Goal: Task Accomplishment & Management: Use online tool/utility

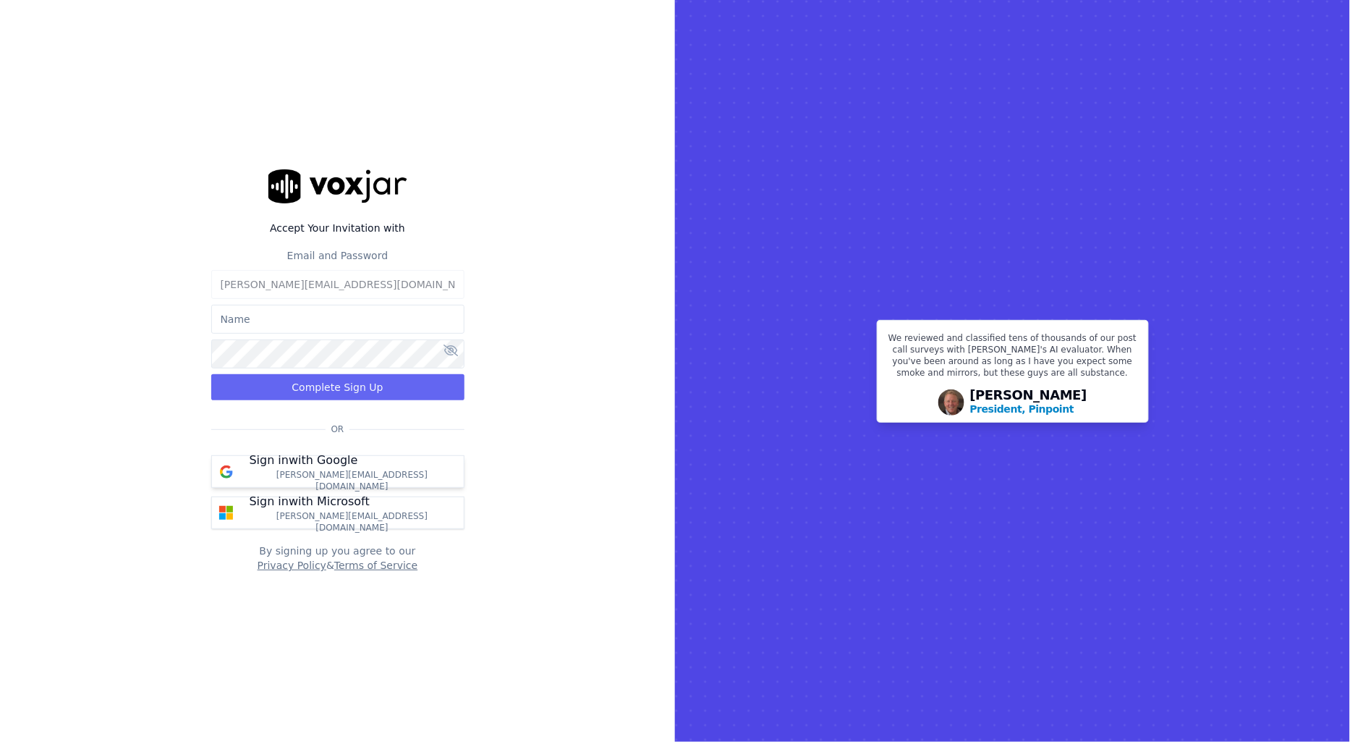
click at [348, 482] on p "annie.paygeek@gmail.com" at bounding box center [353, 480] width 206 height 23
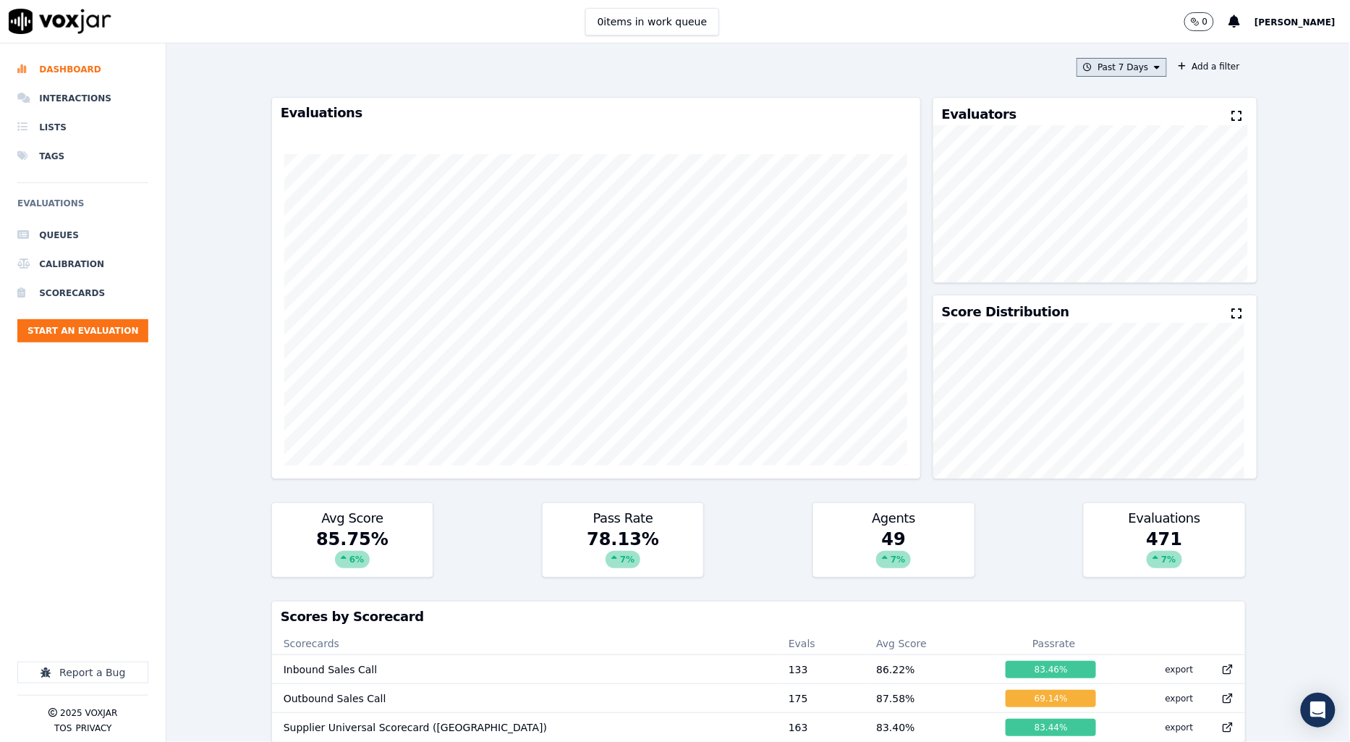
click at [1109, 62] on button "Past 7 Days" at bounding box center [1122, 67] width 90 height 19
click at [1101, 167] on div "Past 30 Days" at bounding box center [1129, 164] width 56 height 12
click at [1131, 245] on button "Add" at bounding box center [1145, 233] width 28 height 23
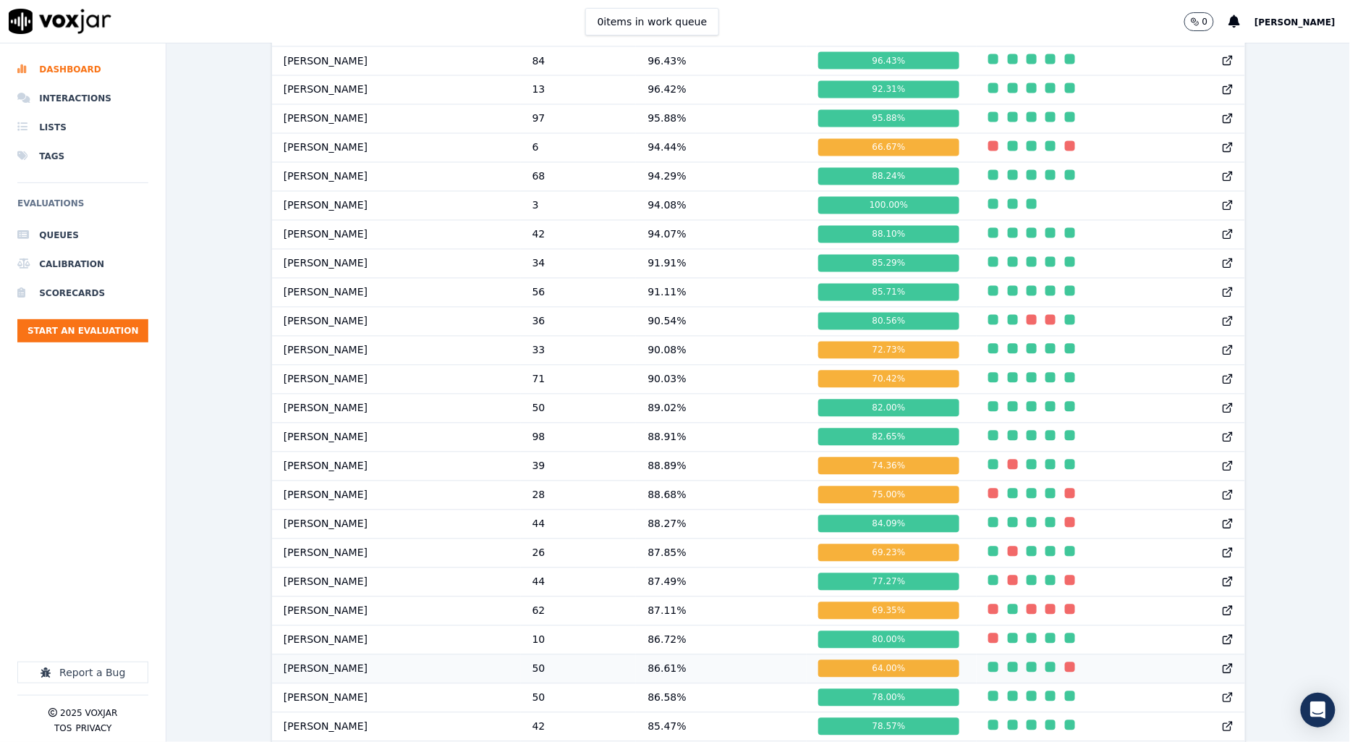
scroll to position [889, 0]
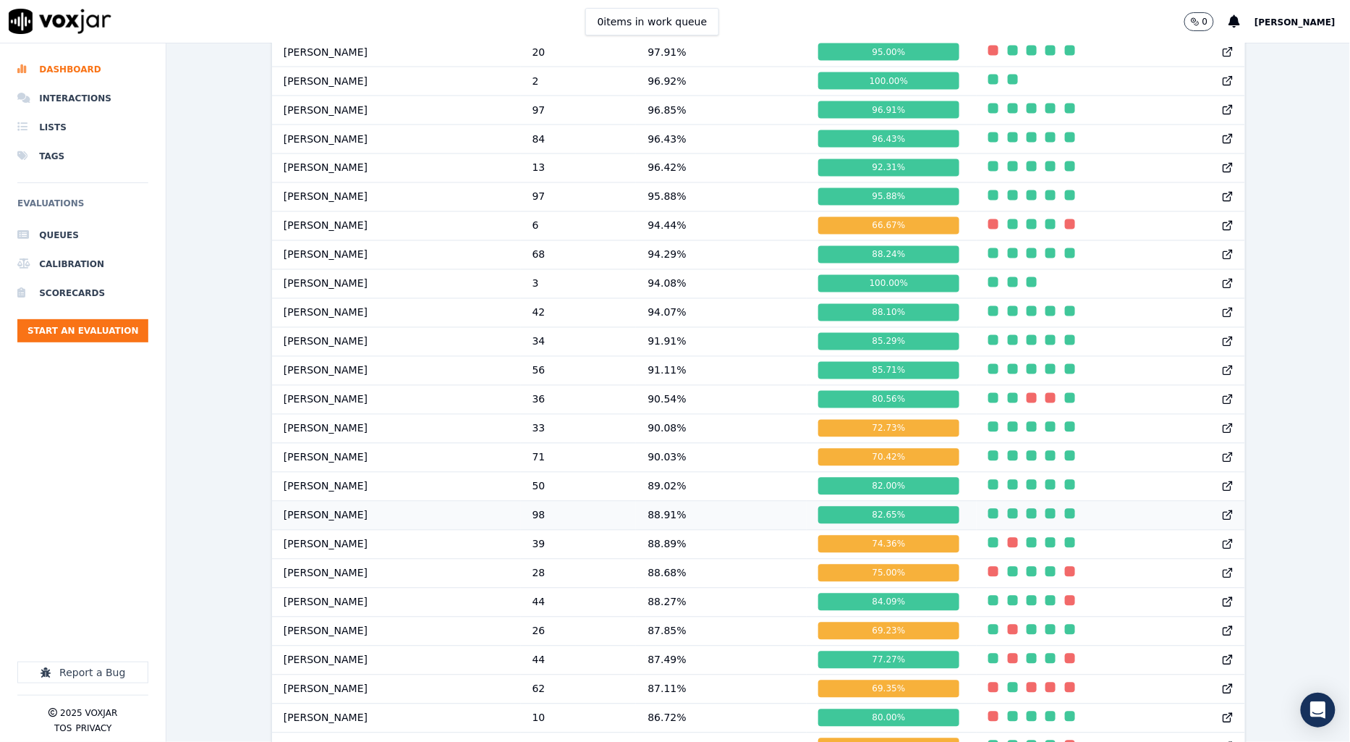
drag, startPoint x: 664, startPoint y: 536, endPoint x: 643, endPoint y: 538, distance: 21.1
click at [637, 530] on td "98" at bounding box center [579, 515] width 116 height 29
click at [394, 616] on td "Carol Khatun" at bounding box center [396, 602] width 249 height 29
click at [384, 522] on td "Jake Saha" at bounding box center [396, 515] width 249 height 29
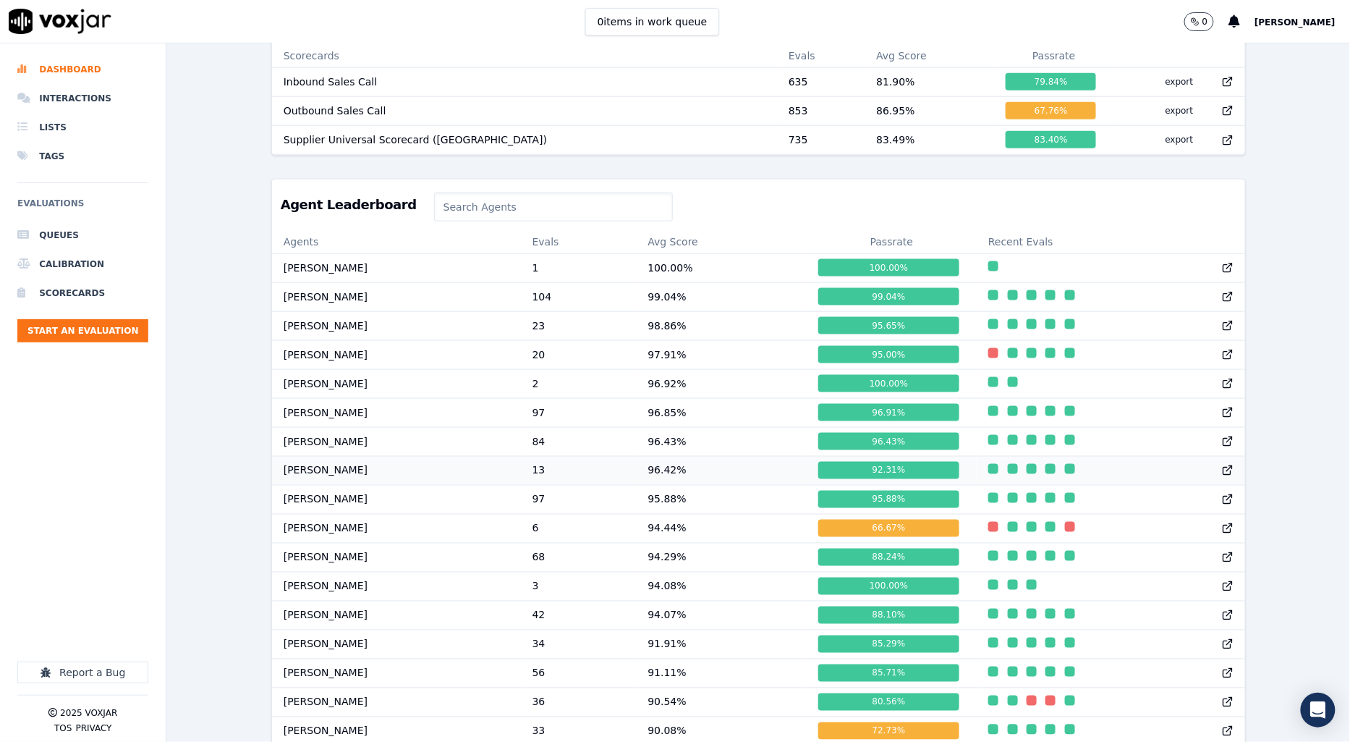
scroll to position [567, 0]
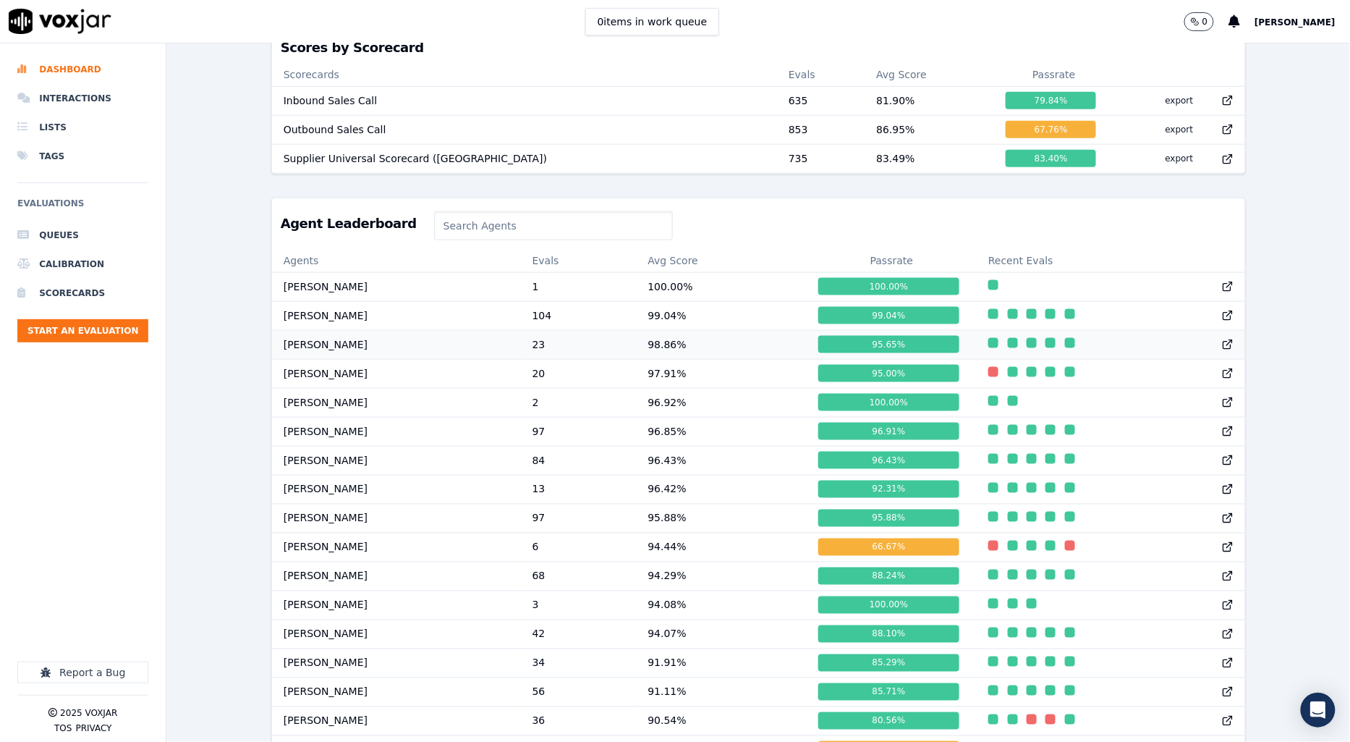
click at [321, 358] on td "Annie Singh" at bounding box center [396, 344] width 249 height 29
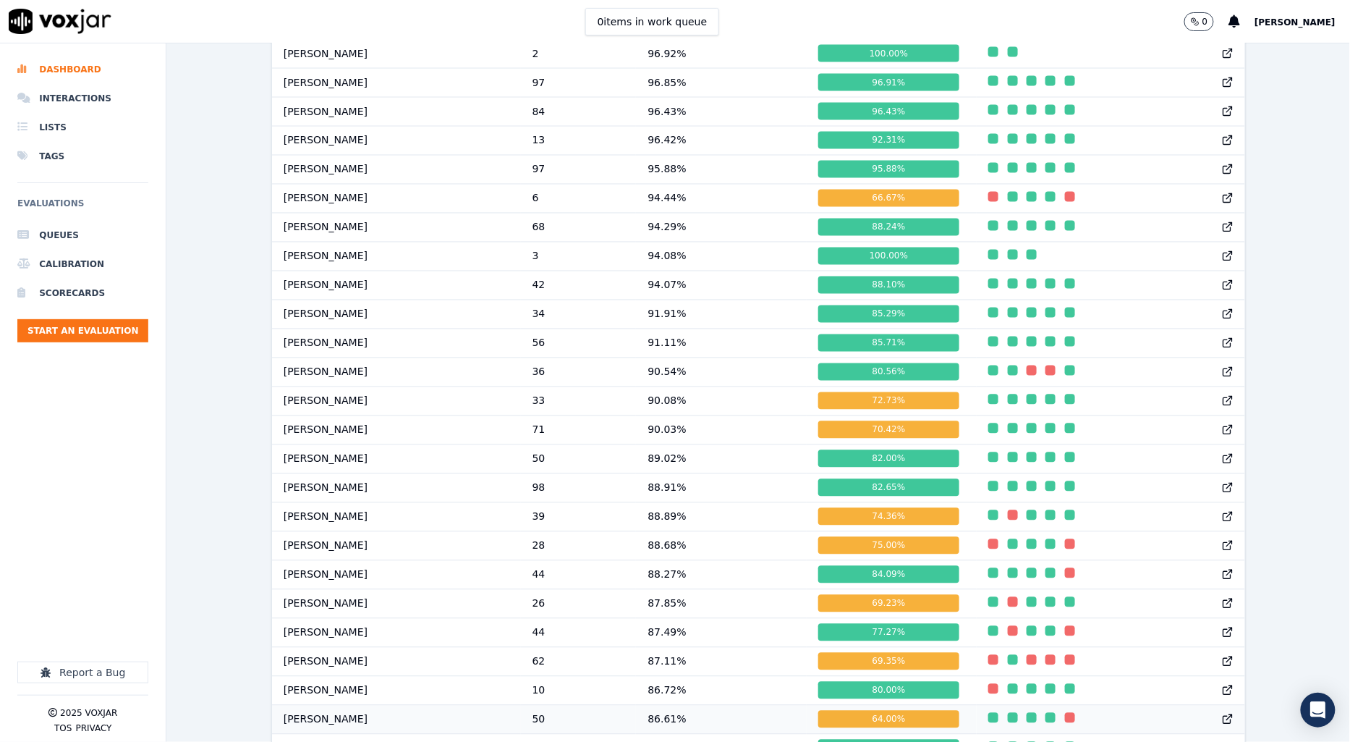
scroll to position [889, 0]
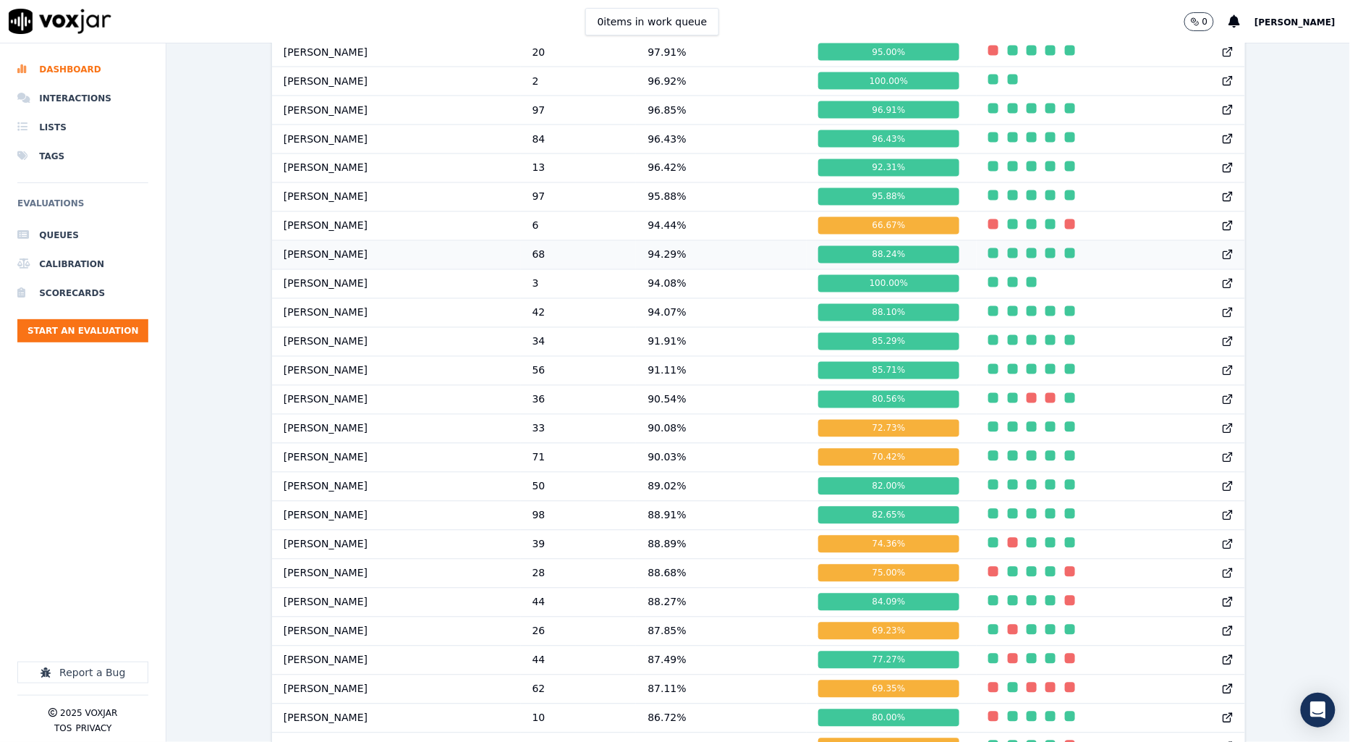
click at [609, 268] on td "68" at bounding box center [579, 254] width 116 height 29
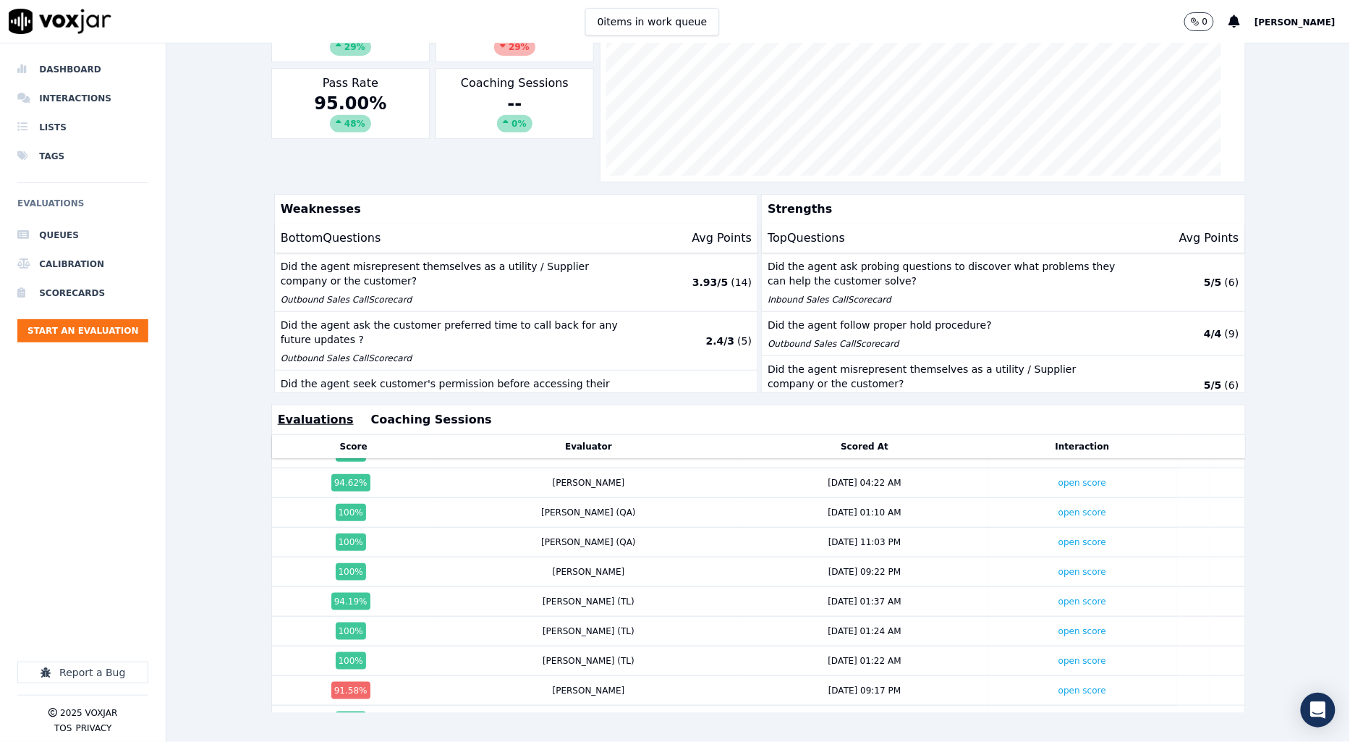
scroll to position [241, 0]
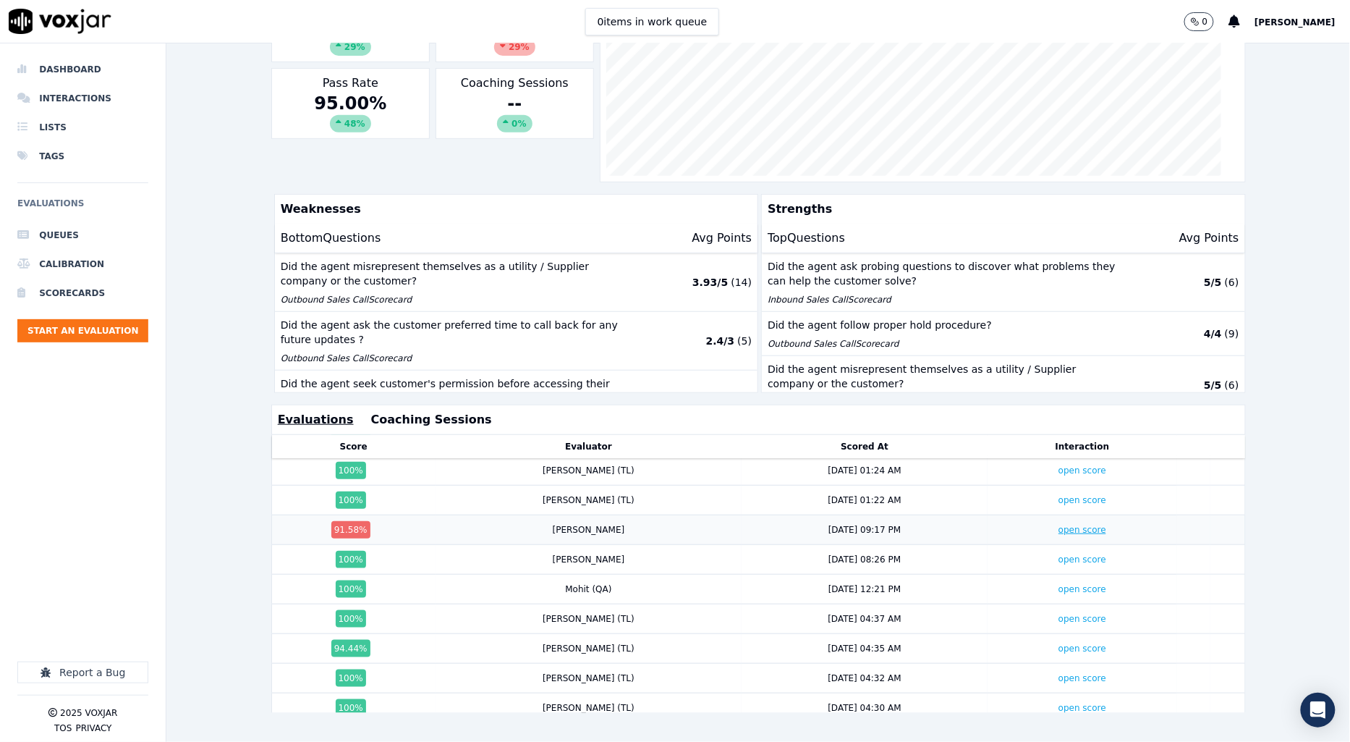
click at [1059, 525] on link "open score" at bounding box center [1083, 530] width 48 height 10
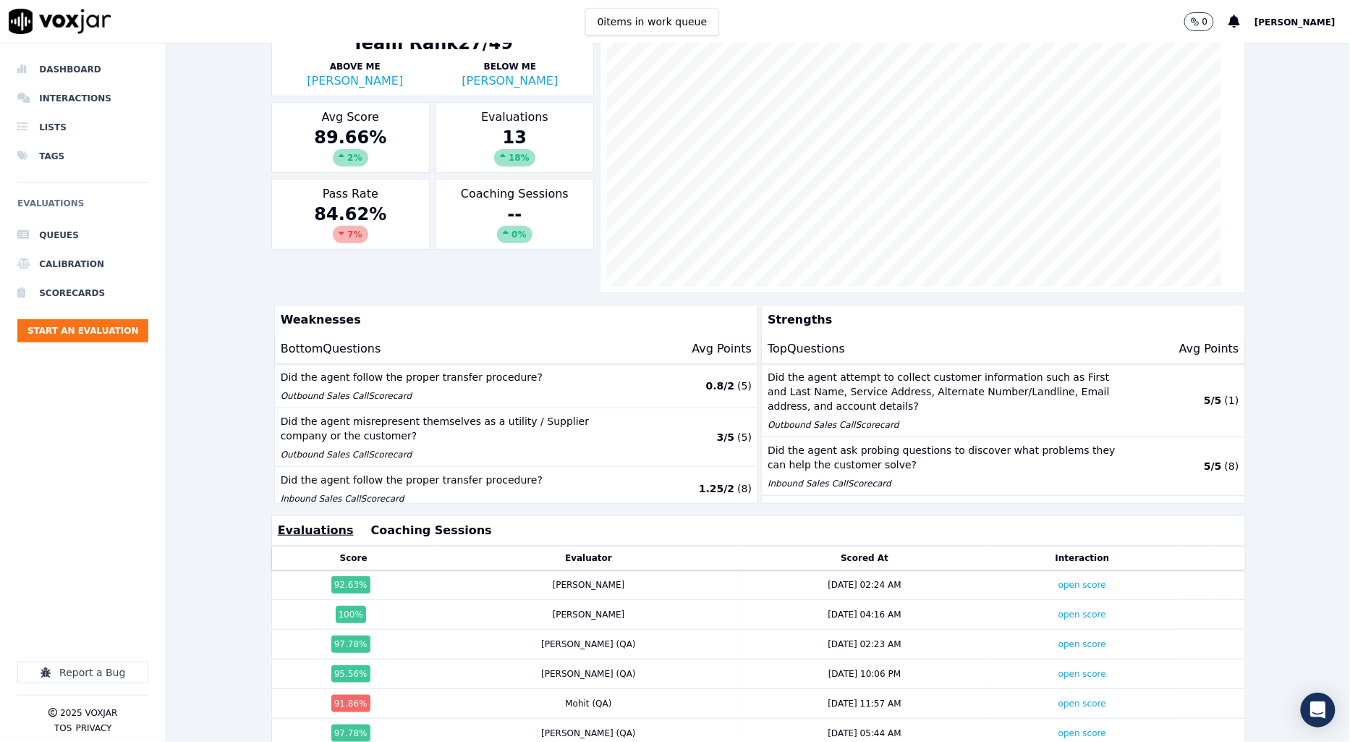
scroll to position [259, 0]
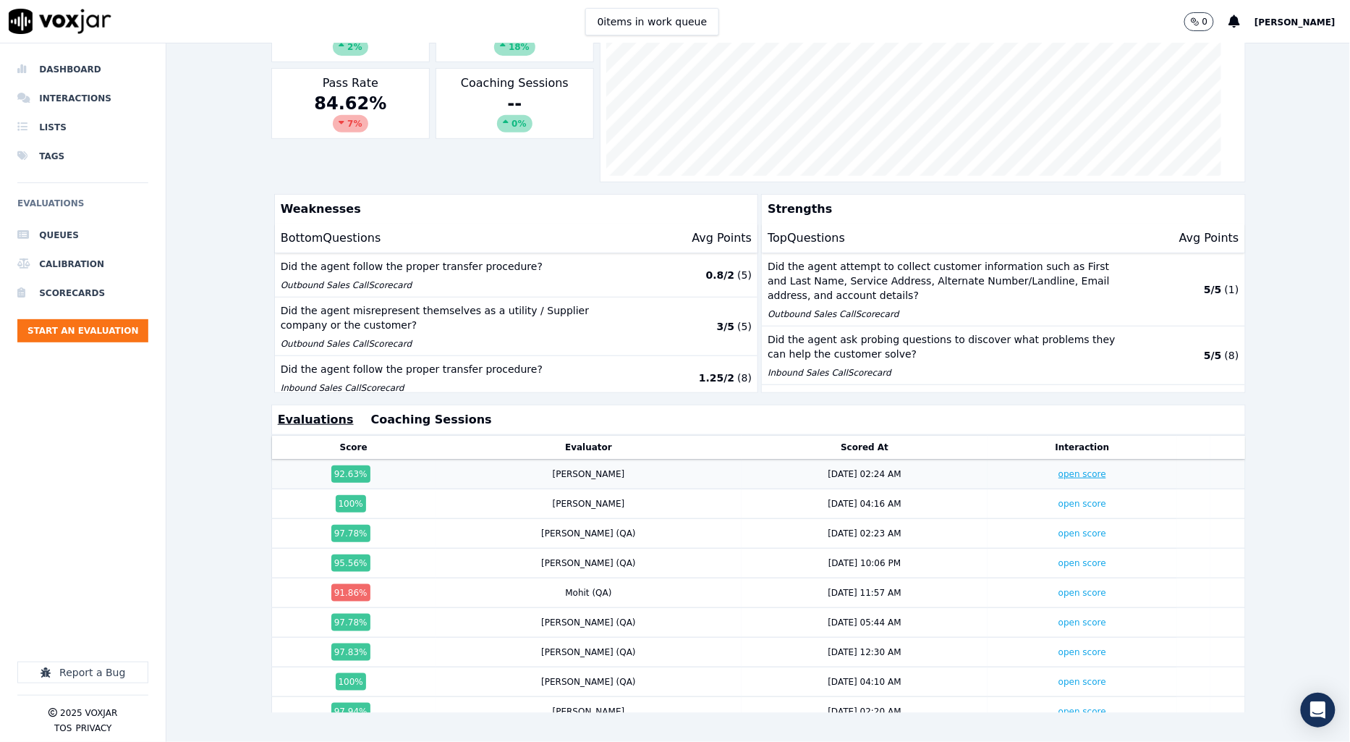
click at [1059, 469] on link "open score" at bounding box center [1083, 474] width 48 height 10
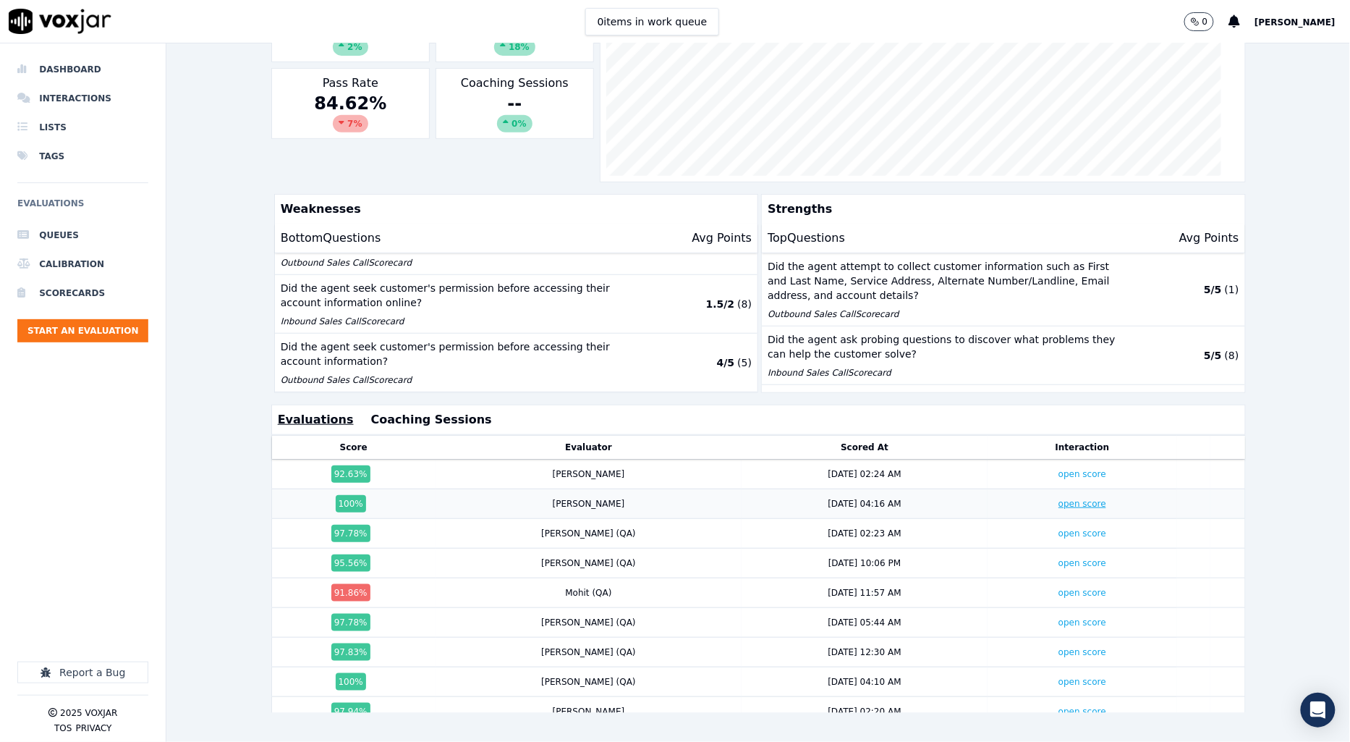
scroll to position [179, 0]
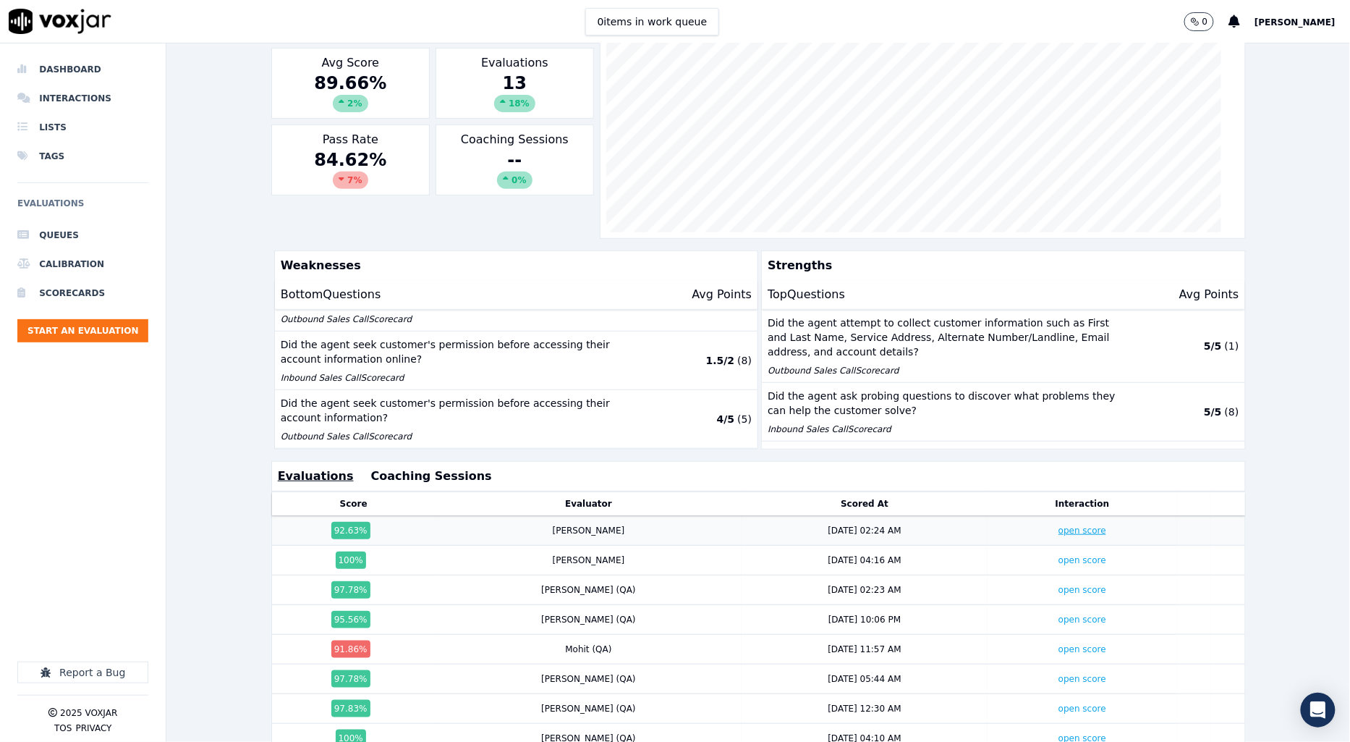
click at [1059, 530] on link "open score" at bounding box center [1083, 530] width 48 height 10
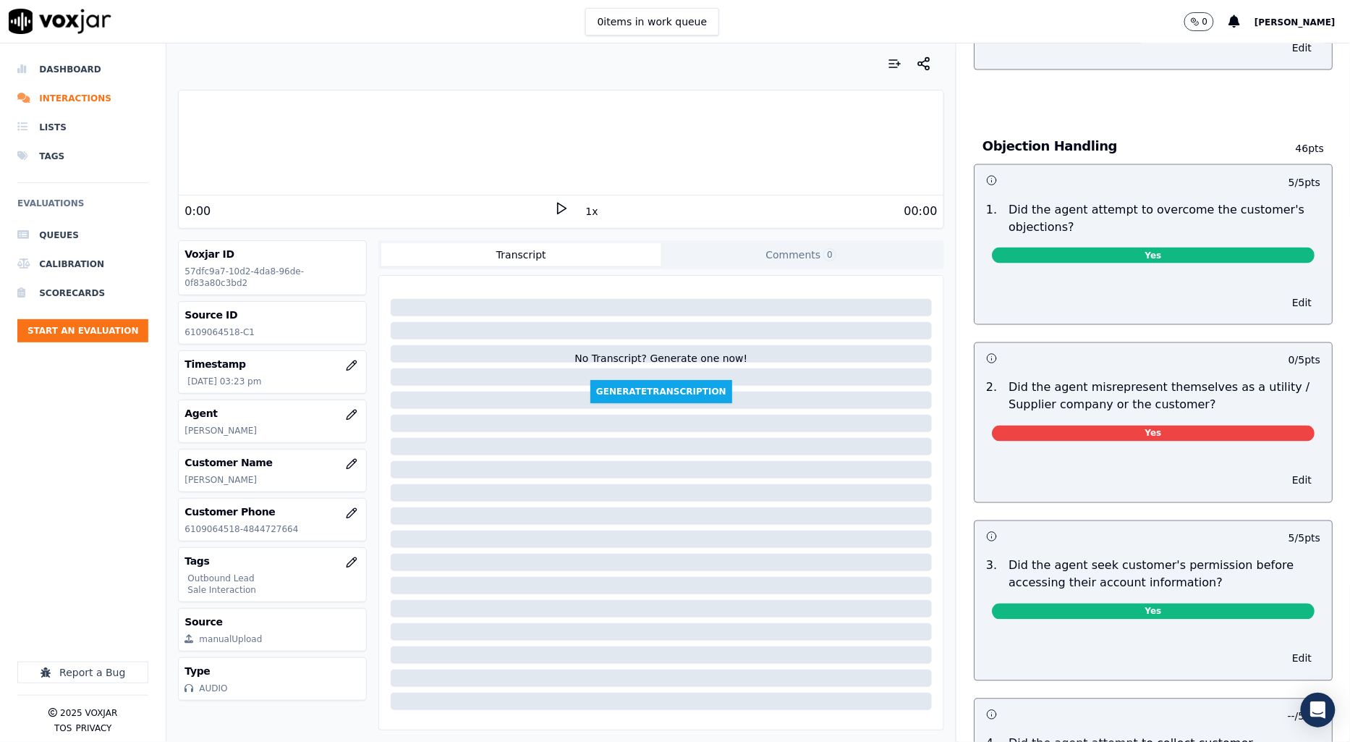
scroll to position [965, 0]
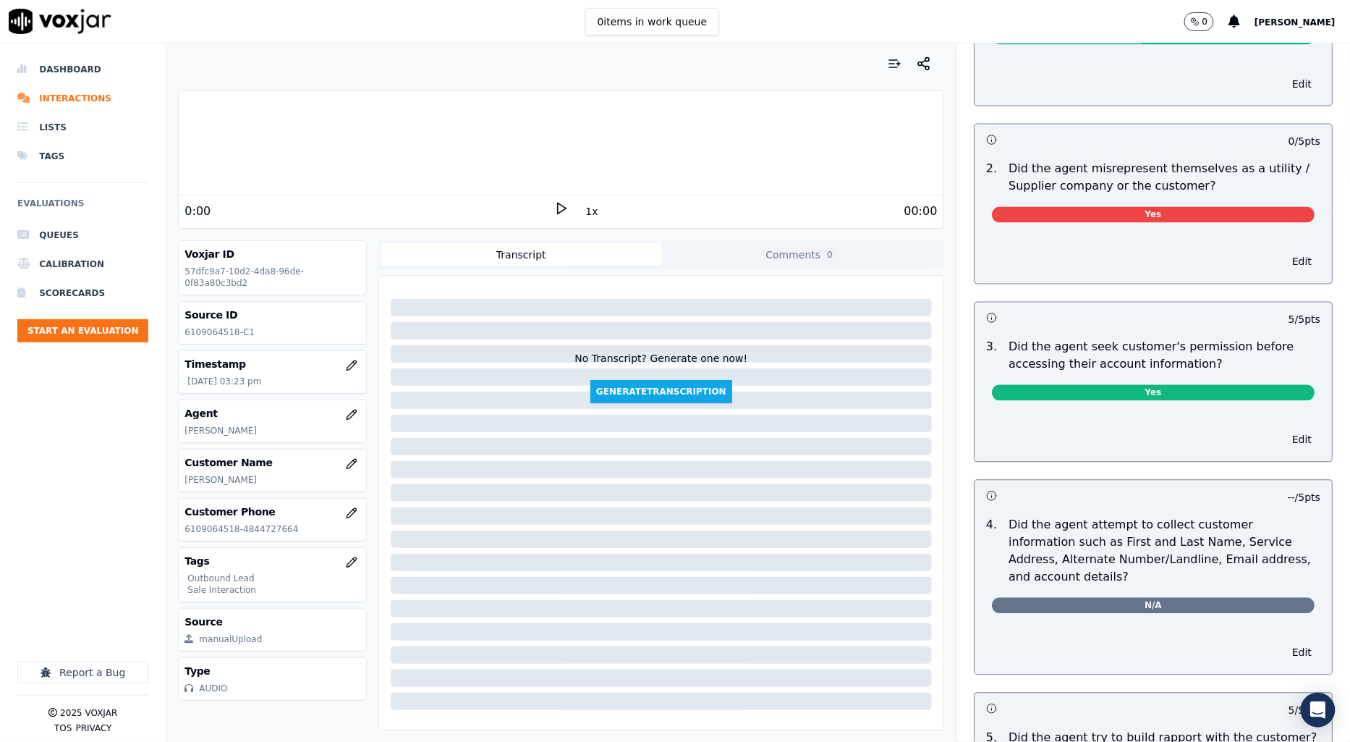
click at [1038, 172] on p "Did the agent misrepresent themselves as a utility / Supplier company or the cu…" at bounding box center [1165, 178] width 312 height 35
click at [1038, 175] on p "Did the agent misrepresent themselves as a utility / Supplier company or the cu…" at bounding box center [1165, 178] width 312 height 35
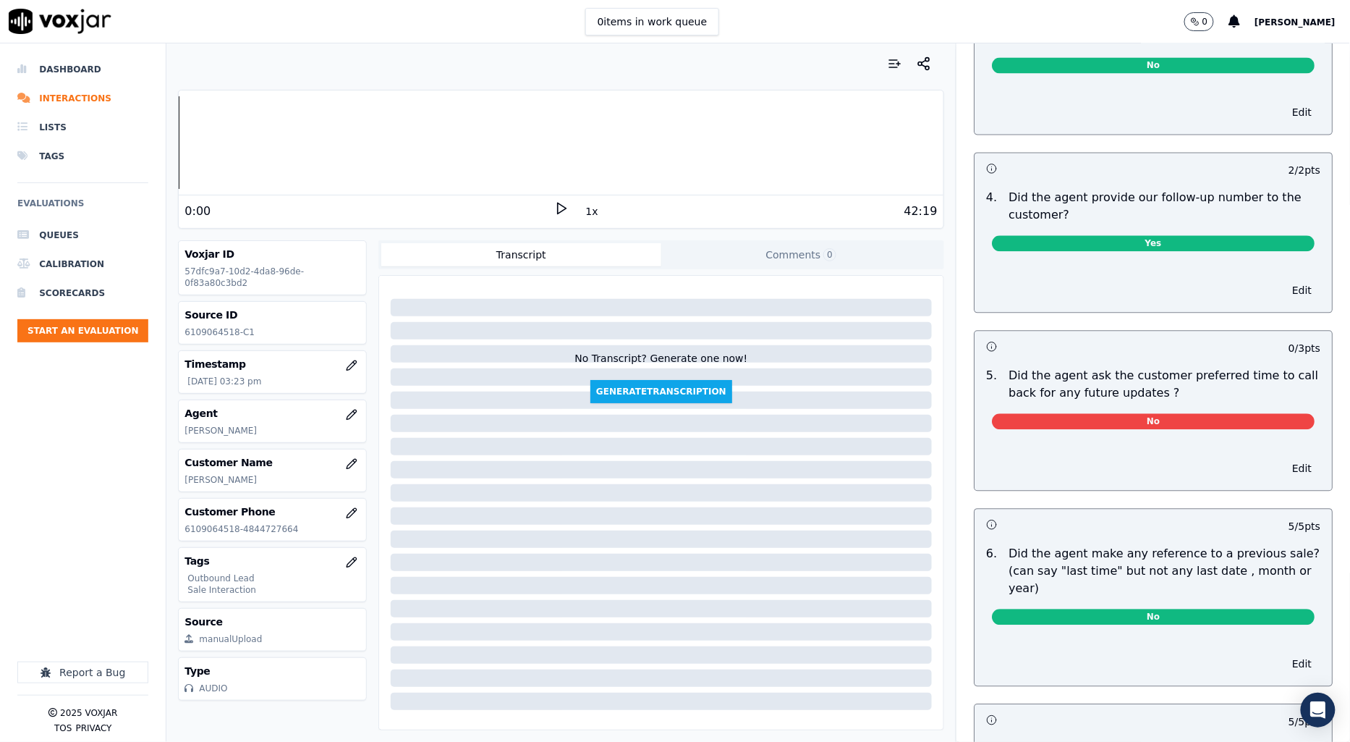
scroll to position [3277, 0]
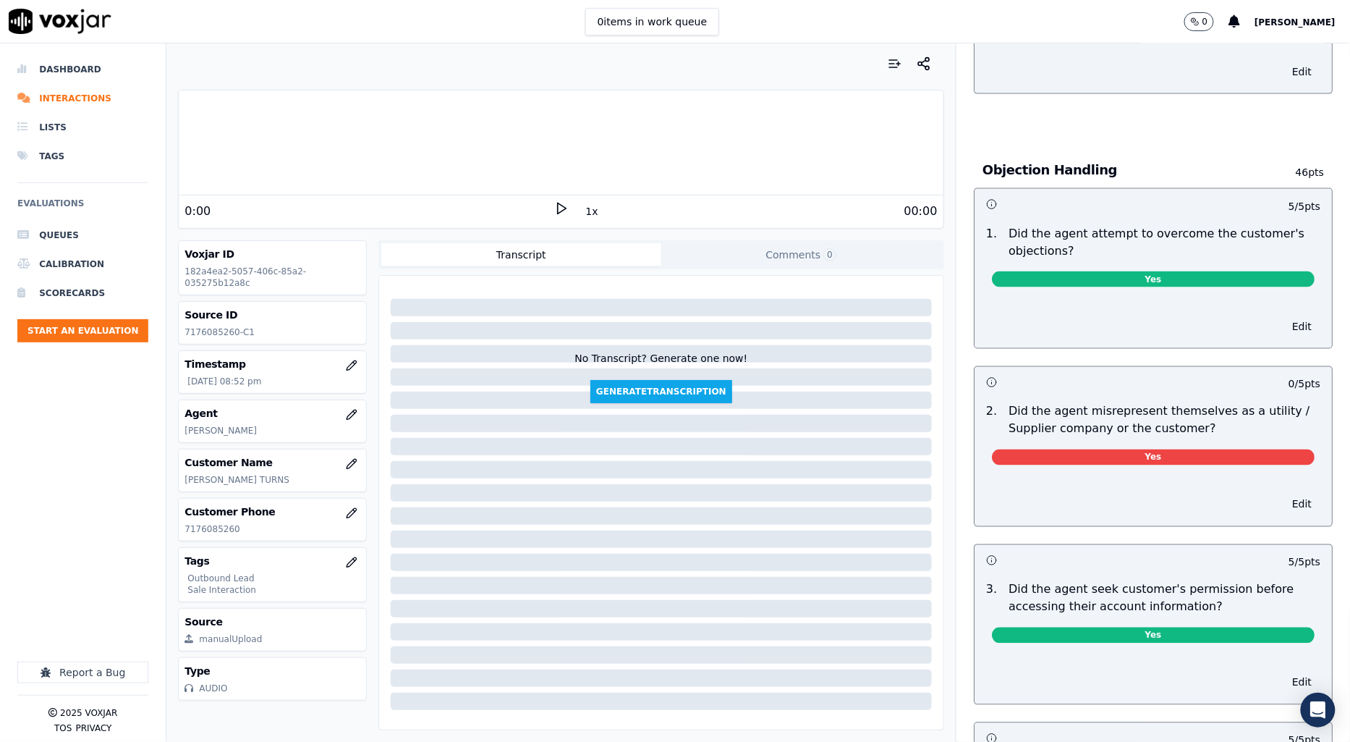
scroll to position [724, 0]
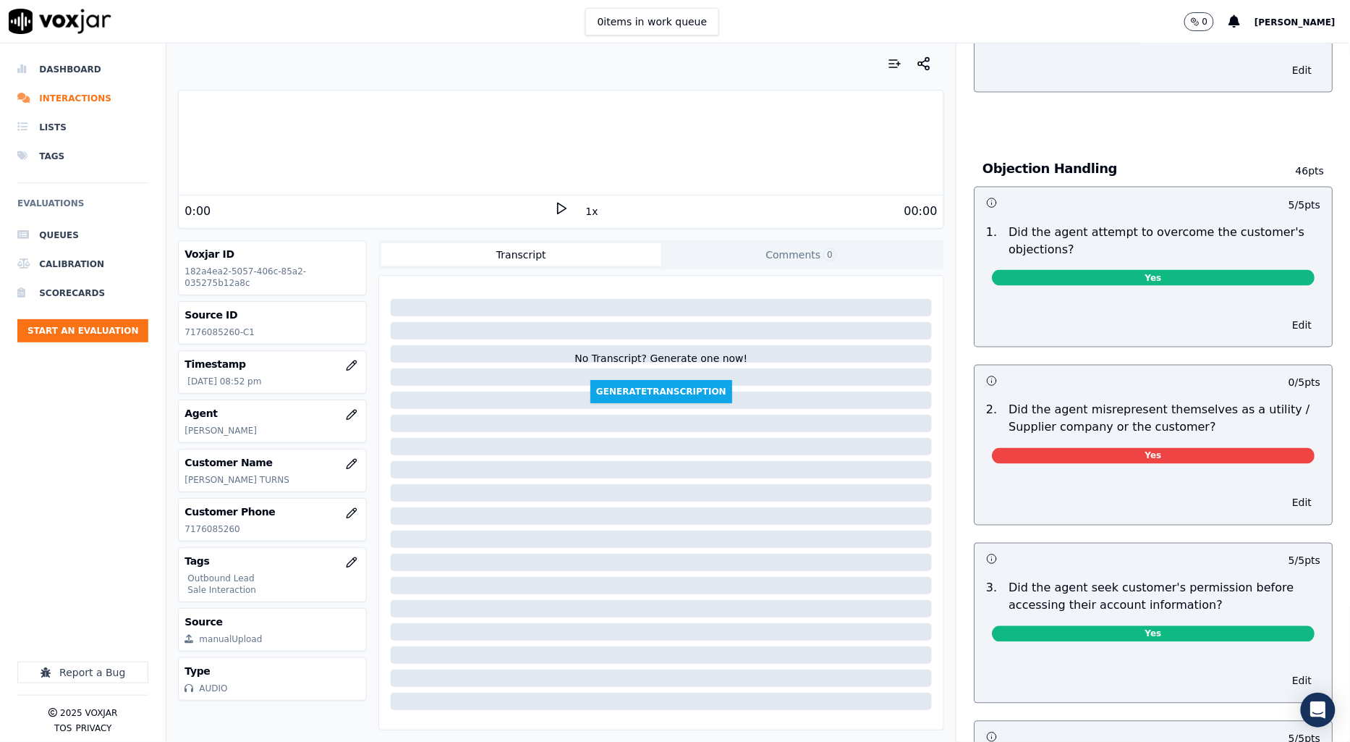
click at [1142, 415] on p "Did the agent misrepresent themselves as a utility / Supplier company or the cu…" at bounding box center [1165, 419] width 312 height 35
click at [1193, 406] on p "Did the agent misrepresent themselves as a utility / Supplier company or the cu…" at bounding box center [1165, 419] width 312 height 35
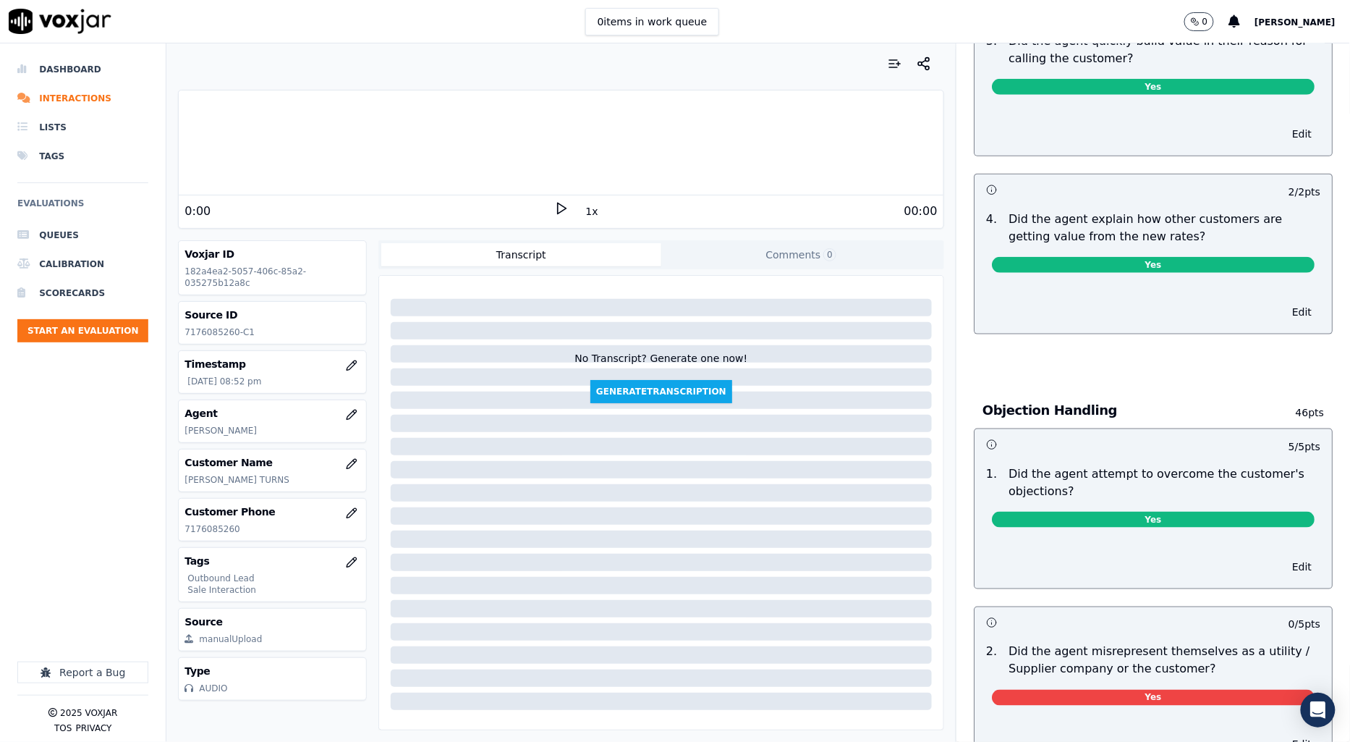
scroll to position [804, 0]
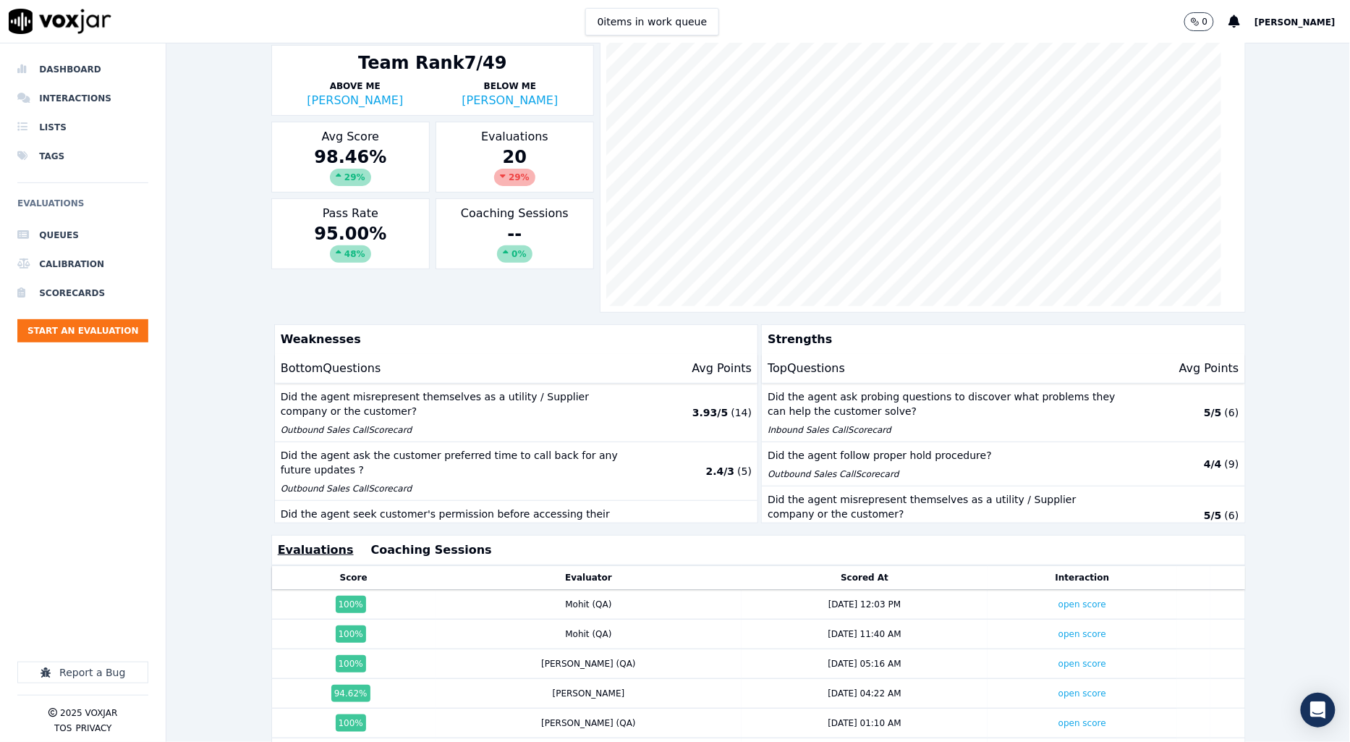
scroll to position [18, 0]
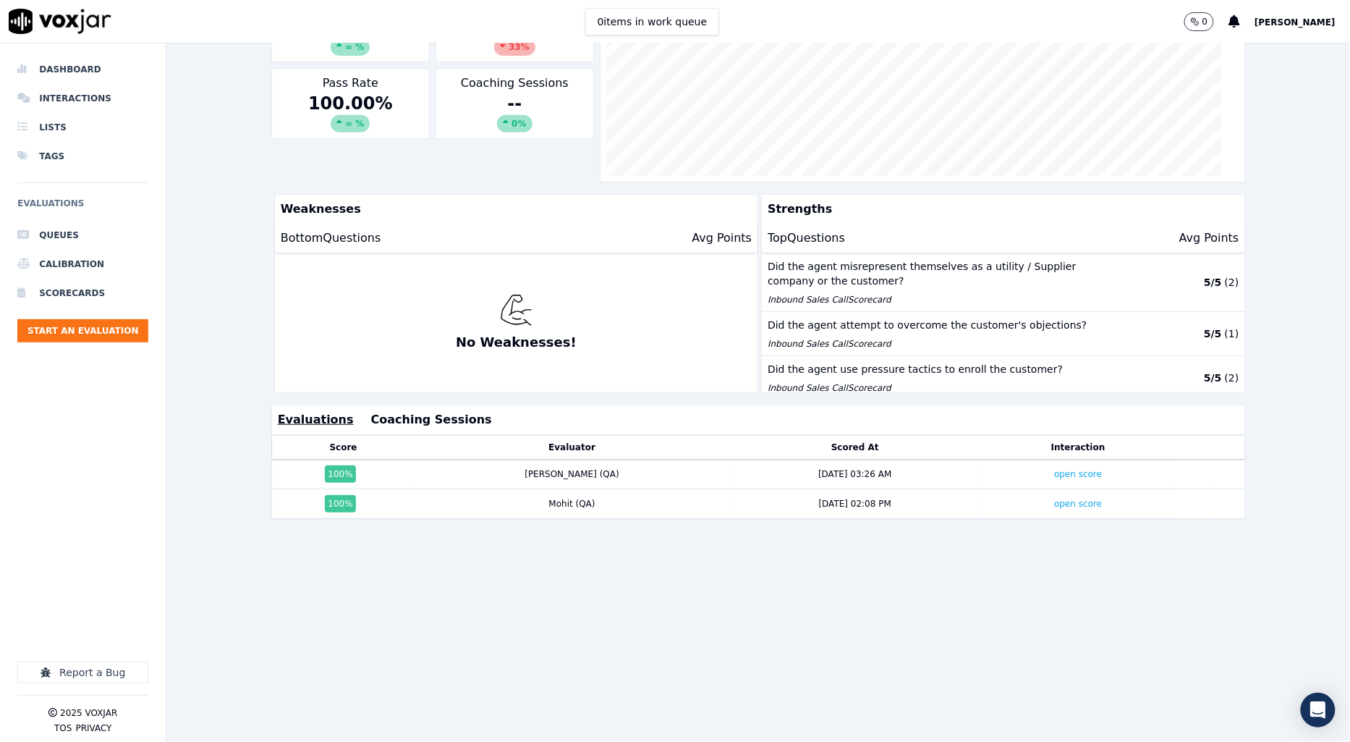
scroll to position [259, 0]
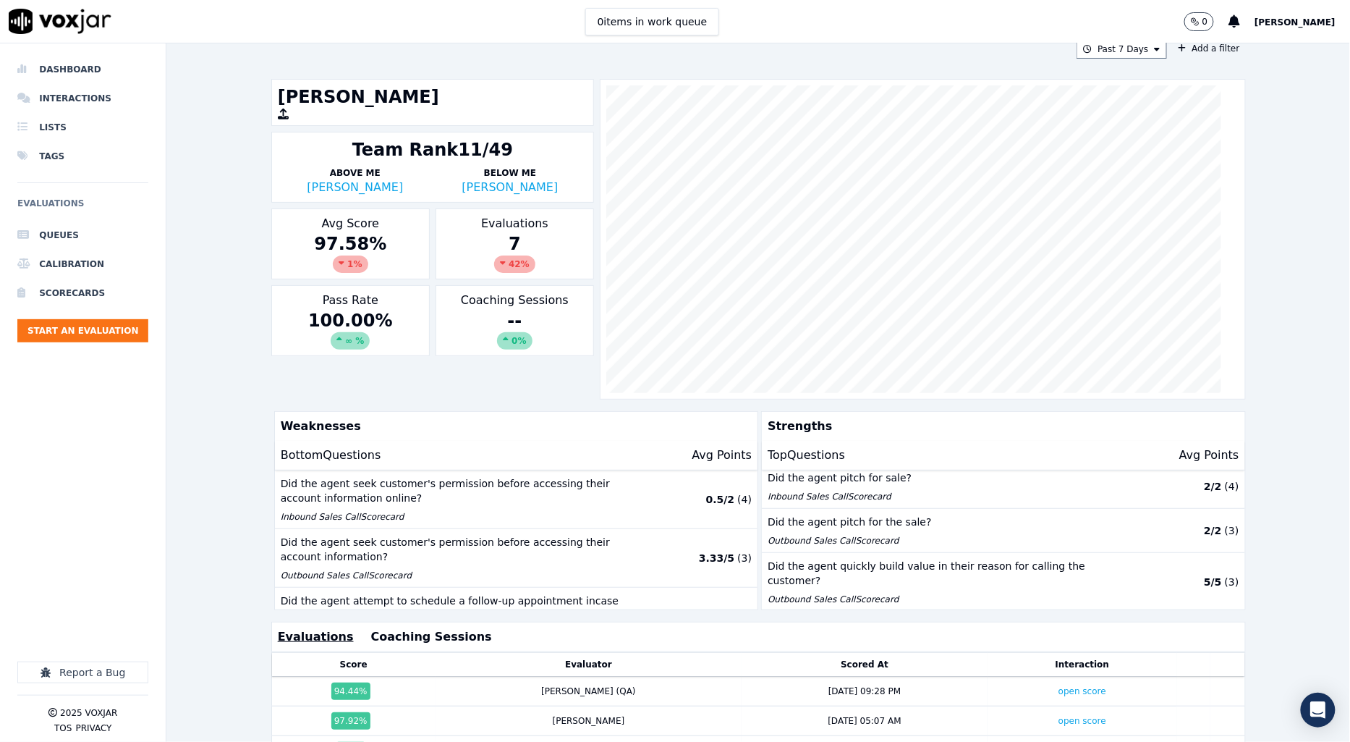
scroll to position [259, 0]
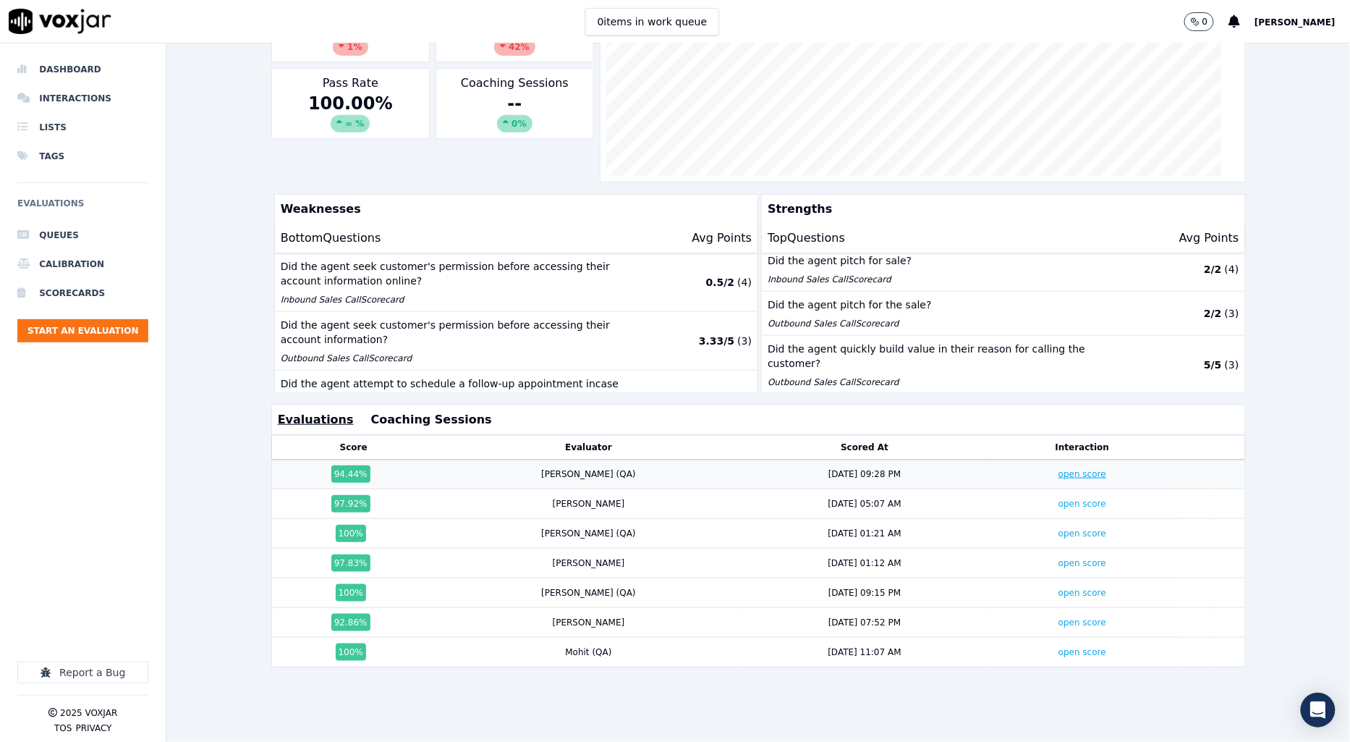
click at [1059, 469] on link "open score" at bounding box center [1083, 474] width 48 height 10
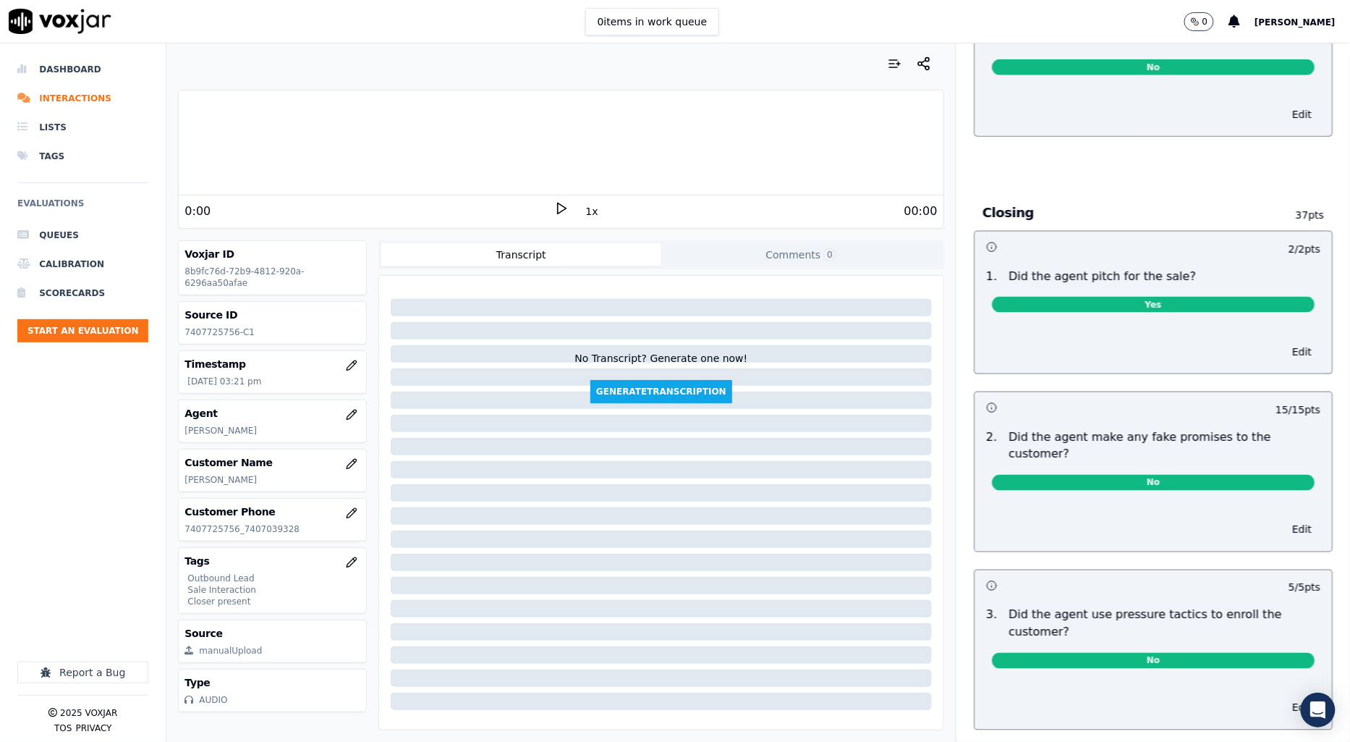
scroll to position [2148, 0]
